Goal: Information Seeking & Learning: Learn about a topic

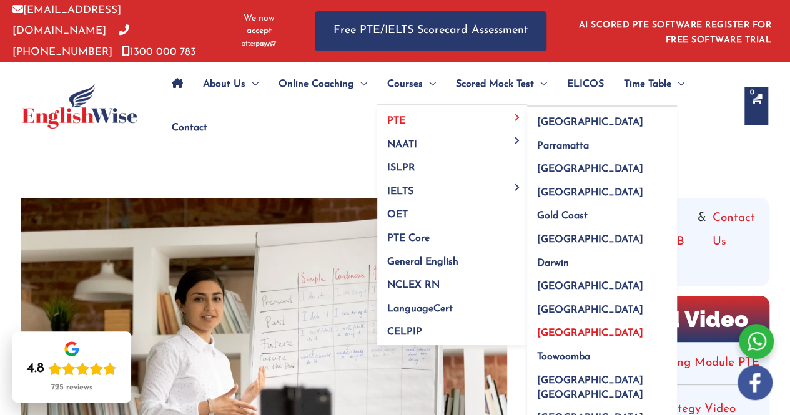
click at [559, 330] on span "[GEOGRAPHIC_DATA]" at bounding box center [590, 333] width 106 height 10
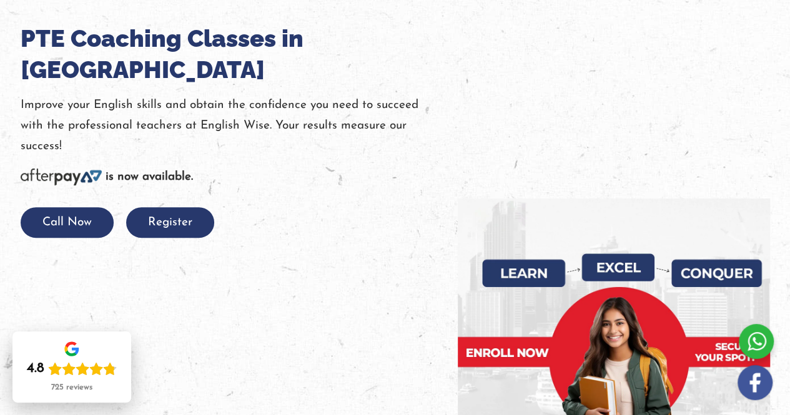
scroll to position [150, 0]
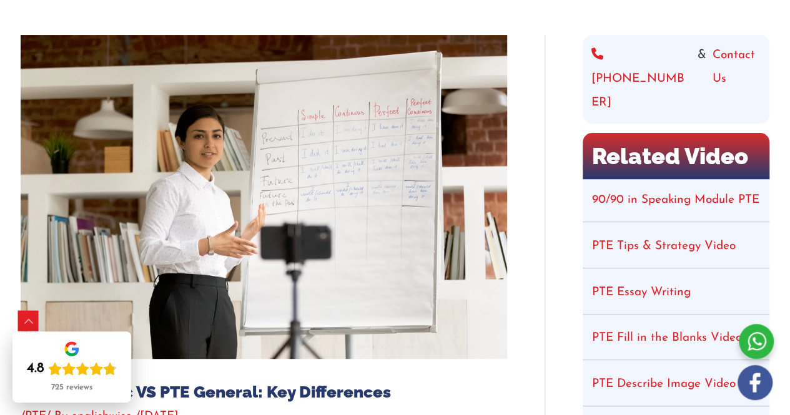
scroll to position [225, 0]
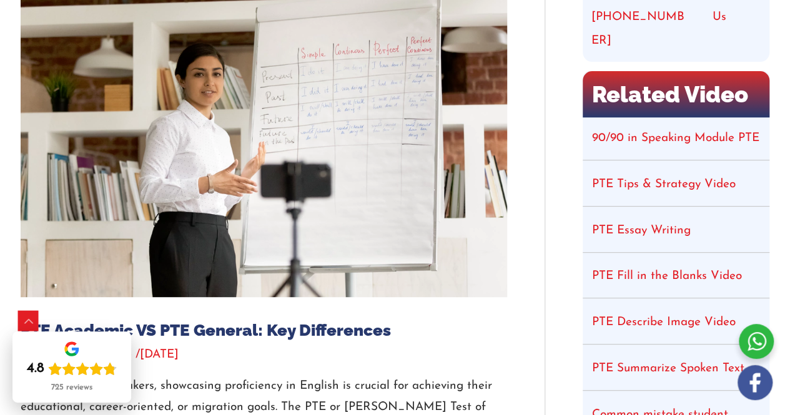
click at [618, 132] on link "90/90 in Speaking Module PTE" at bounding box center [675, 138] width 167 height 12
